Goal: Task Accomplishment & Management: Use online tool/utility

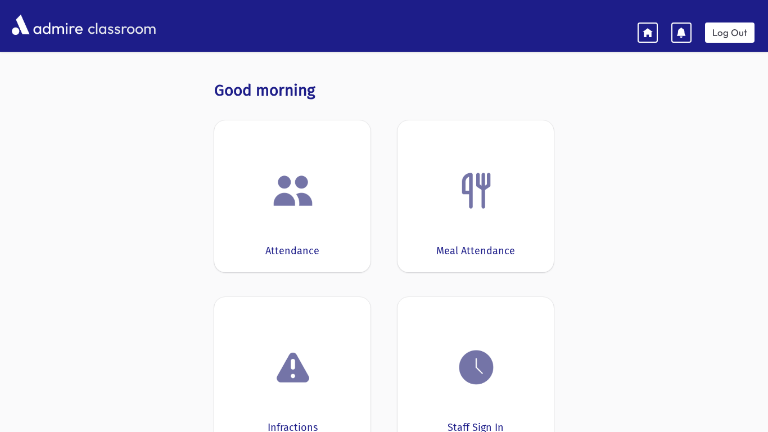
click at [290, 206] on img at bounding box center [293, 190] width 43 height 43
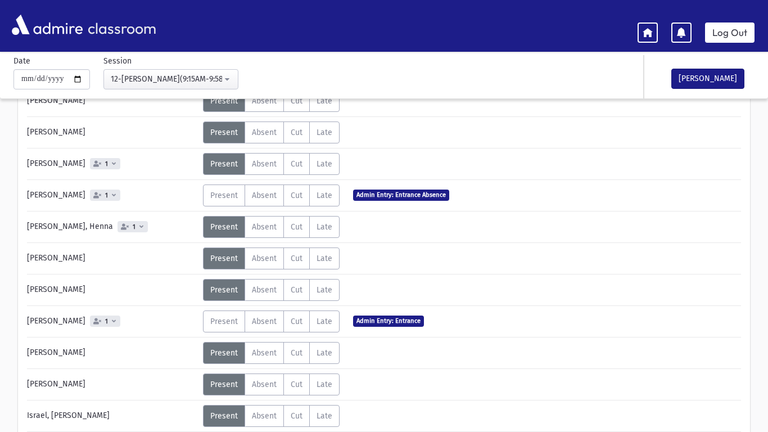
scroll to position [226, 0]
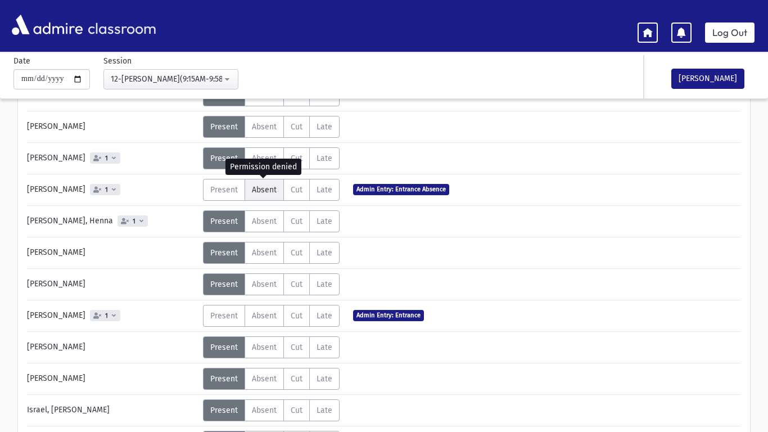
click at [264, 194] on span "Absent" at bounding box center [264, 190] width 25 height 10
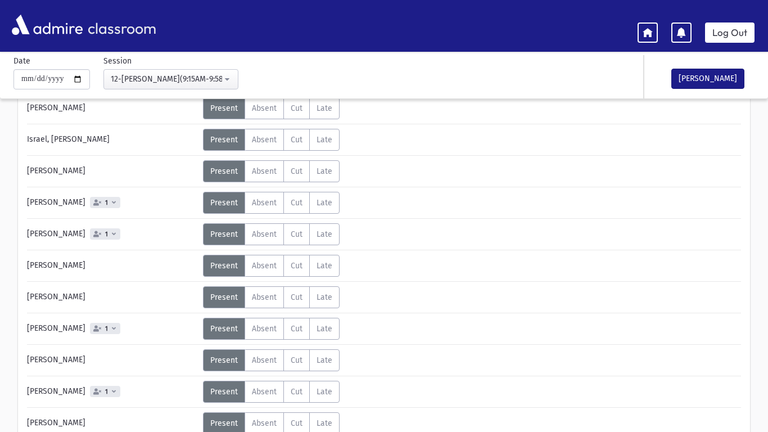
scroll to position [501, 0]
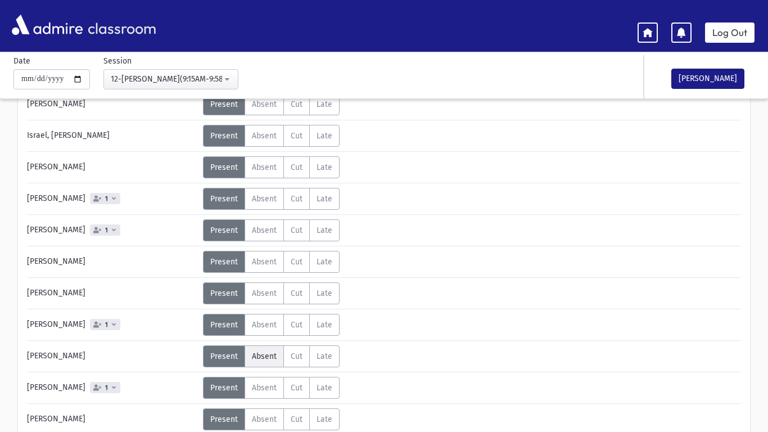
click at [268, 357] on span "Absent" at bounding box center [264, 357] width 25 height 10
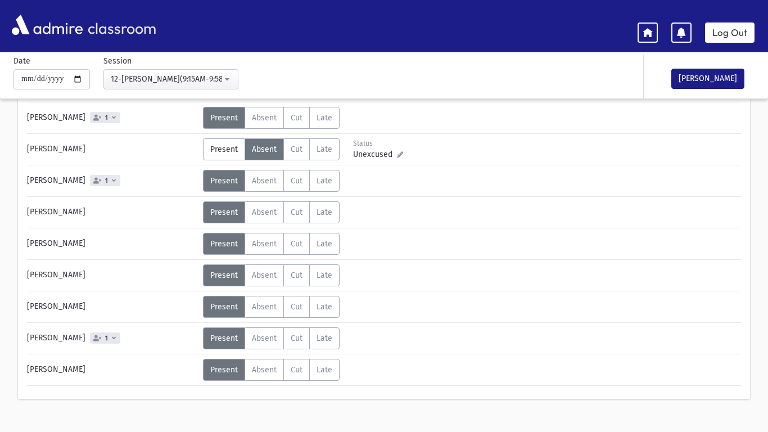
scroll to position [710, 0]
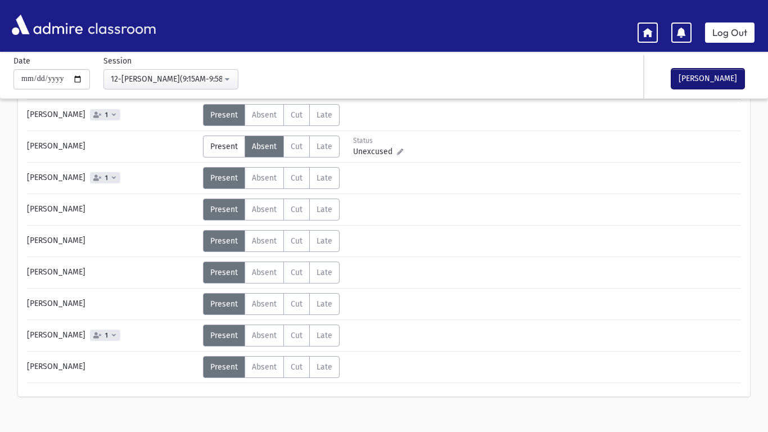
click at [708, 80] on button "[PERSON_NAME]" at bounding box center [708, 79] width 73 height 20
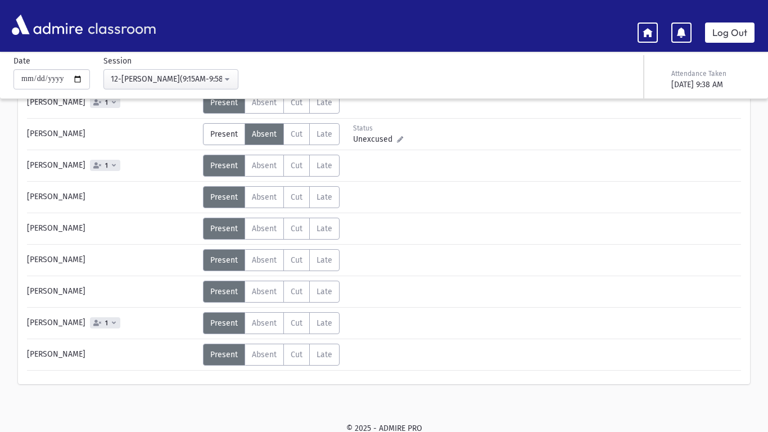
scroll to position [725, 0]
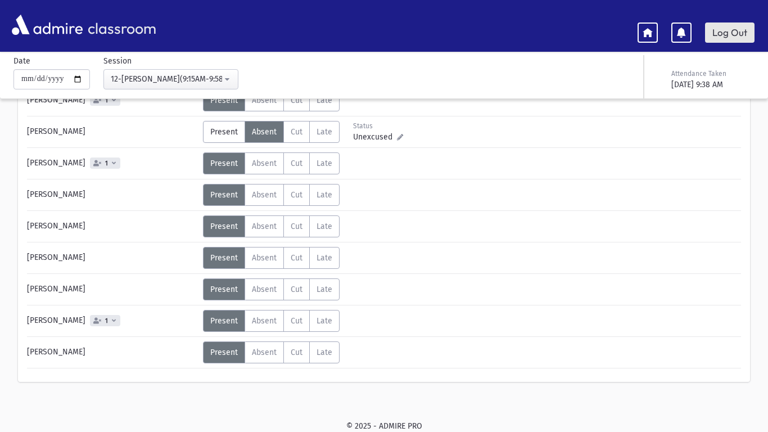
click at [745, 26] on link "Log Out" at bounding box center [730, 33] width 50 height 20
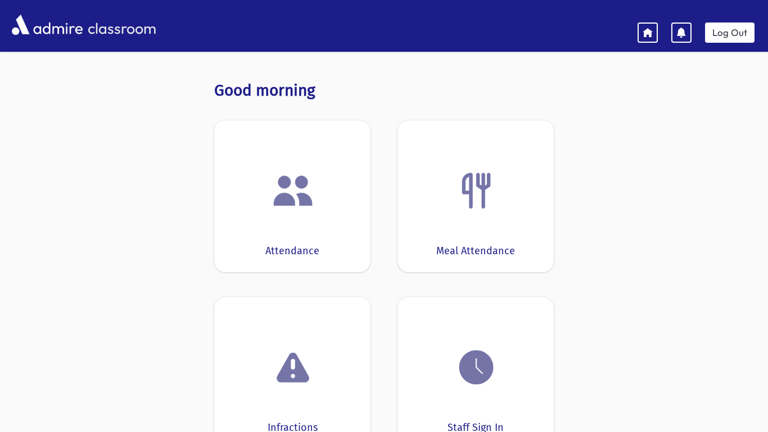
click at [321, 232] on div "Attendance" at bounding box center [292, 196] width 156 height 152
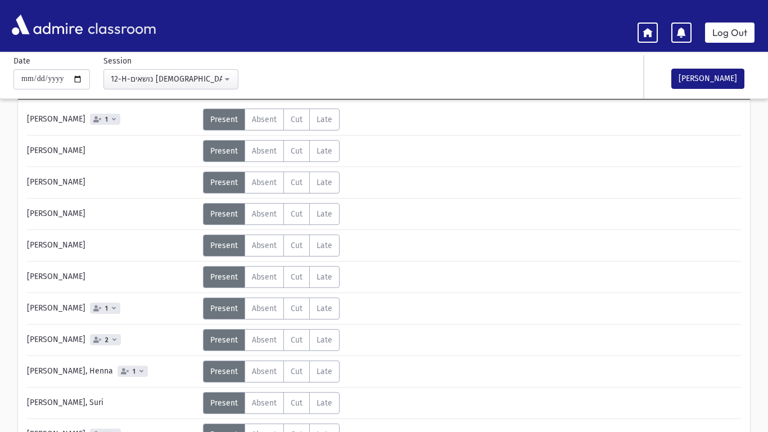
scroll to position [82, 0]
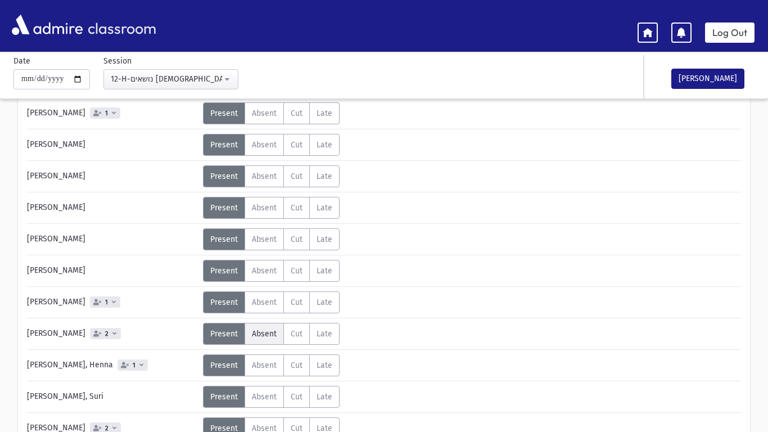
click at [263, 330] on span "Absent" at bounding box center [264, 334] width 25 height 10
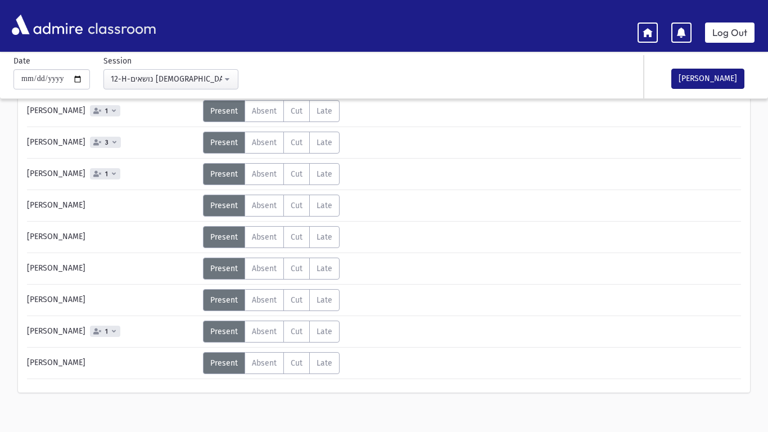
scroll to position [778, 0]
click at [727, 83] on button "[PERSON_NAME]" at bounding box center [708, 79] width 73 height 20
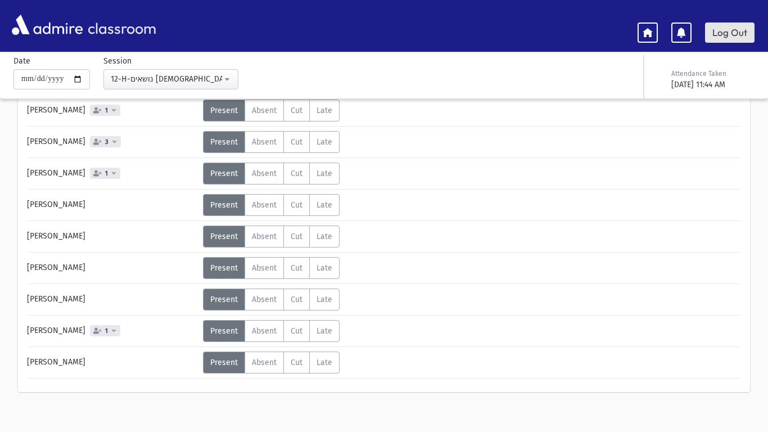
click at [735, 39] on link "Log Out" at bounding box center [730, 33] width 50 height 20
